Goal: Task Accomplishment & Management: Manage account settings

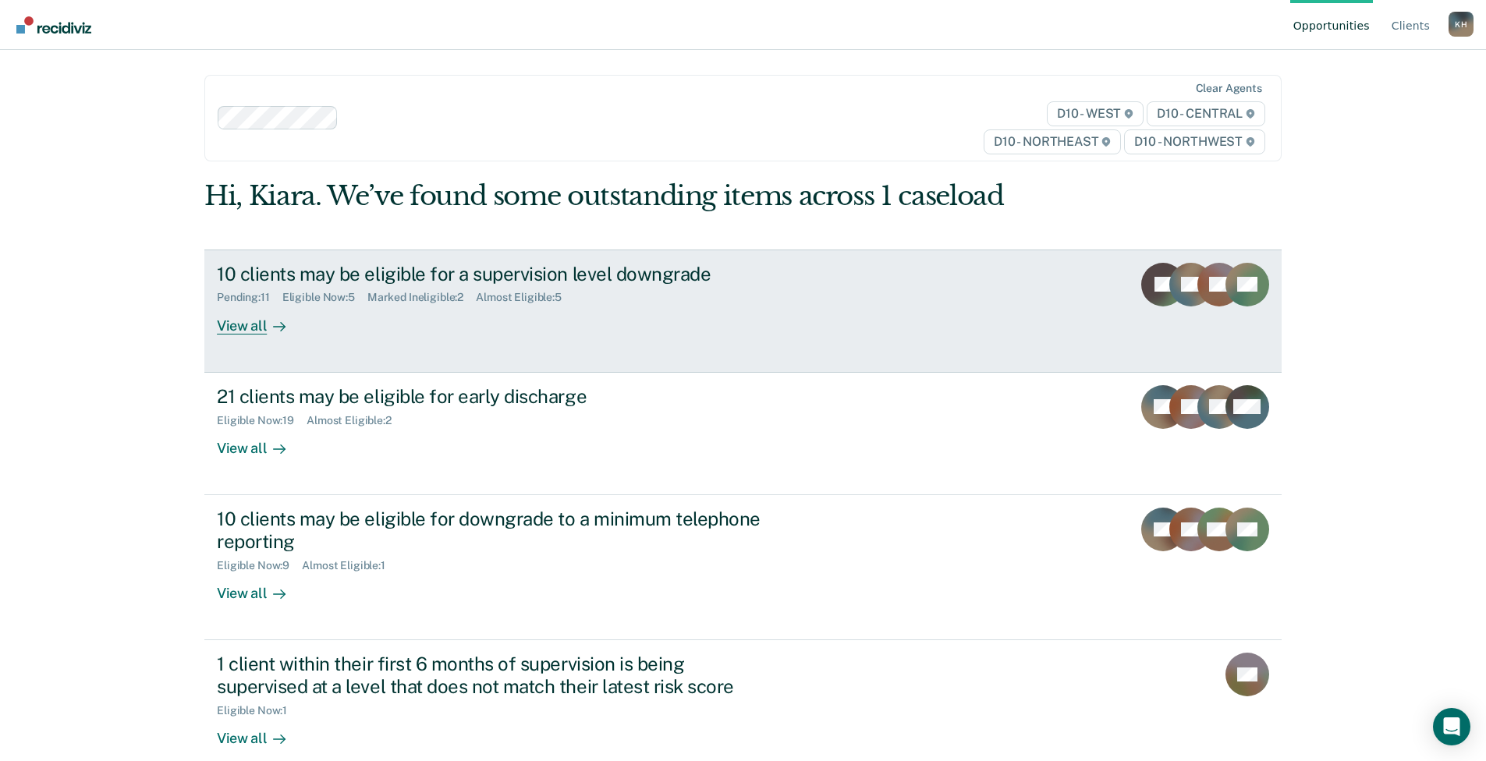
click at [694, 331] on div "10 clients may be eligible for a supervision level downgrade Pending : 11 Eligi…" at bounding box center [509, 299] width 585 height 72
